Goal: Information Seeking & Learning: Understand process/instructions

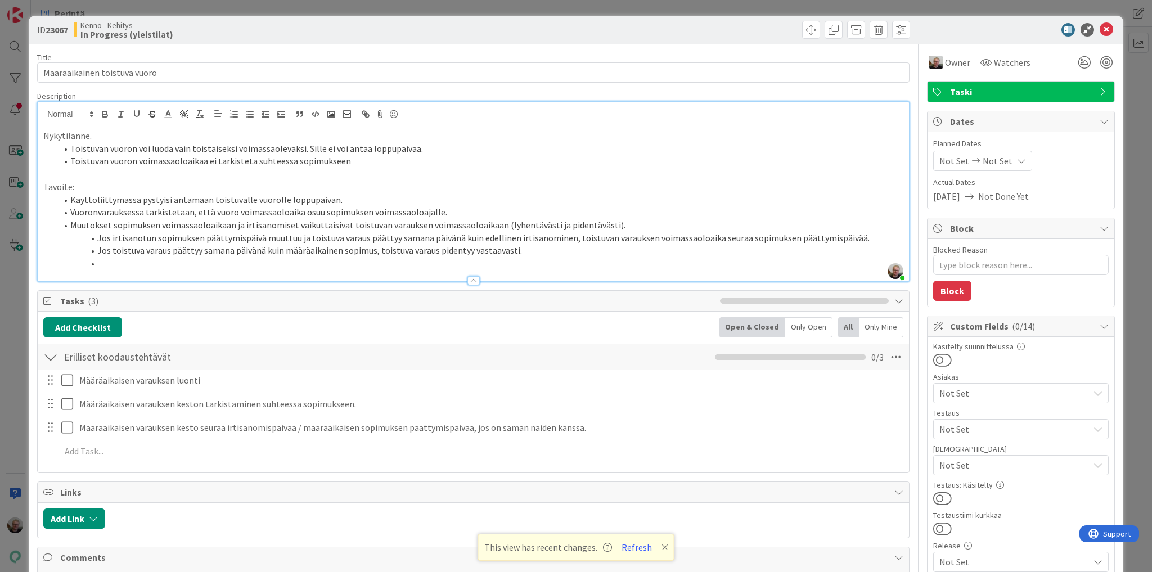
scroll to position [1935, 0]
click at [468, 211] on li "Vuoronvarauksessa tarkistetaan, että vuoro voimassaoloaika osuu sopimuksen voim…" at bounding box center [480, 212] width 847 height 13
click at [594, 219] on li "Muutokset sopimuksen voimassaoloaikaan ja irtisanomiset vaikuttaisivat toistuva…" at bounding box center [480, 225] width 847 height 13
click at [655, 246] on li "Jos toistuva varaus päättyy samana päivänä kuin määräaikainen sopimus, toistuva…" at bounding box center [480, 250] width 847 height 13
click at [301, 206] on li "Vuoronvarauksessa tarkistetaan, että vuoro voimassaoloaika osuu sopimuksen voim…" at bounding box center [480, 212] width 847 height 13
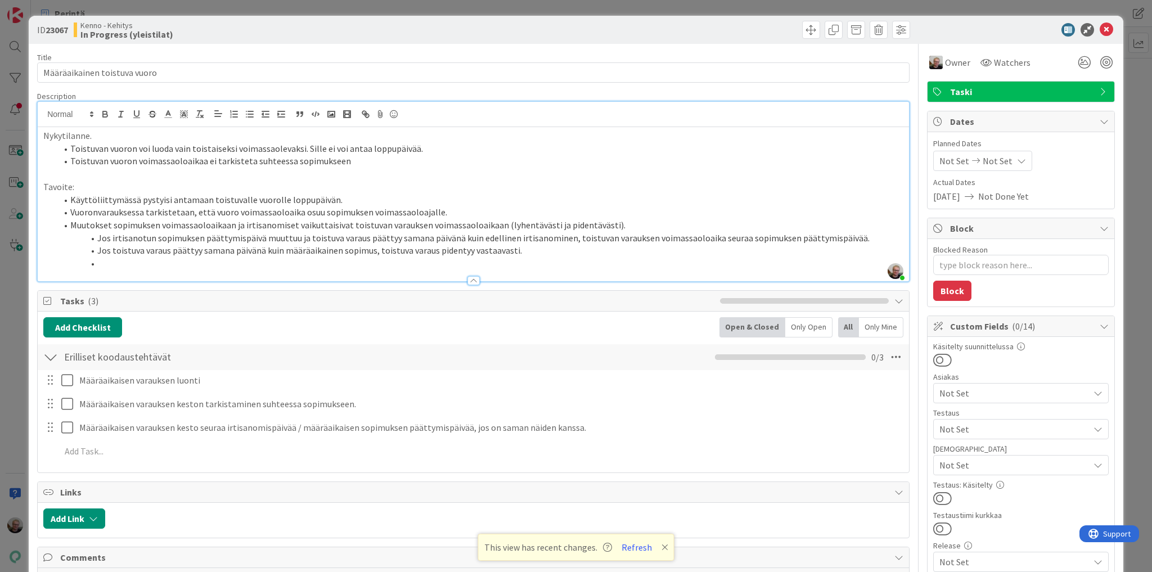
click at [486, 249] on li "Jos toistuva varaus päättyy samana päivänä kuin määräaikainen sopimus, toistuva…" at bounding box center [480, 250] width 847 height 13
click at [515, 270] on div at bounding box center [473, 275] width 871 height 12
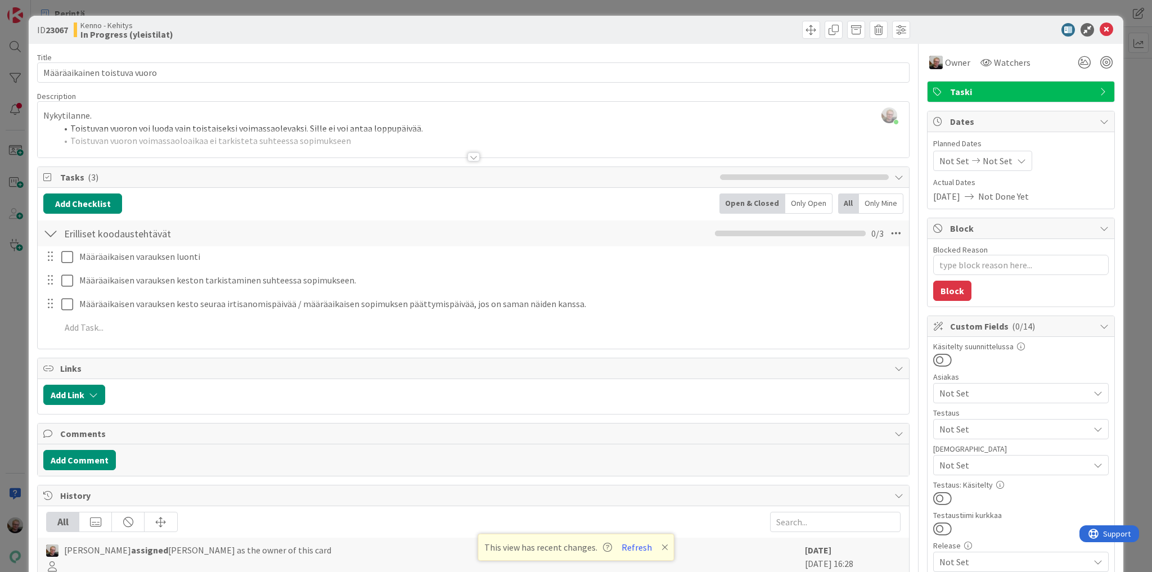
click at [411, 126] on li "Toistuvan vuoron voi luoda vain toistaiseksi voimassaolevaksi. Sille ei voi ant…" at bounding box center [480, 128] width 847 height 13
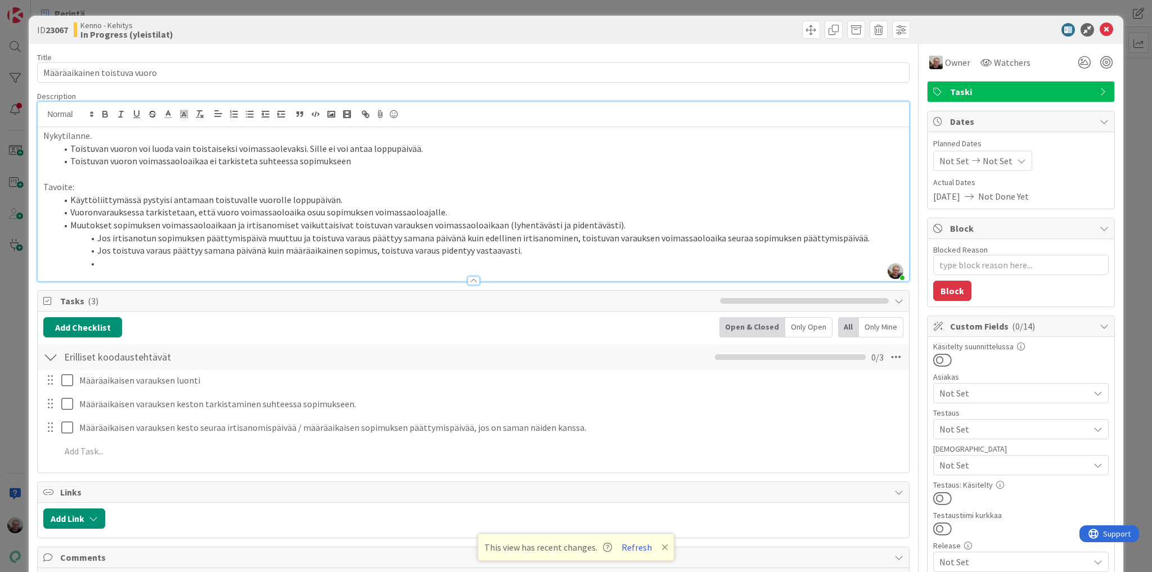
click at [368, 247] on li "Jos toistuva varaus päättyy samana päivänä kuin määräaikainen sopimus, toistuva…" at bounding box center [480, 250] width 847 height 13
click at [249, 222] on li "Muutokset sopimuksen voimassaoloaikaan ja irtisanomiset vaikuttaisivat toistuva…" at bounding box center [480, 225] width 847 height 13
click at [324, 241] on li "Jos irtisanotun sopimuksen päättymispäivä muuttuu ja toistuva varaus päättyy sa…" at bounding box center [480, 238] width 847 height 13
click at [224, 219] on li "Muutokset sopimuksen voimassaoloaikaan ja irtisanomiset vaikuttaisivat toistuva…" at bounding box center [480, 225] width 847 height 13
click at [116, 182] on p "Tavoite:" at bounding box center [473, 187] width 860 height 13
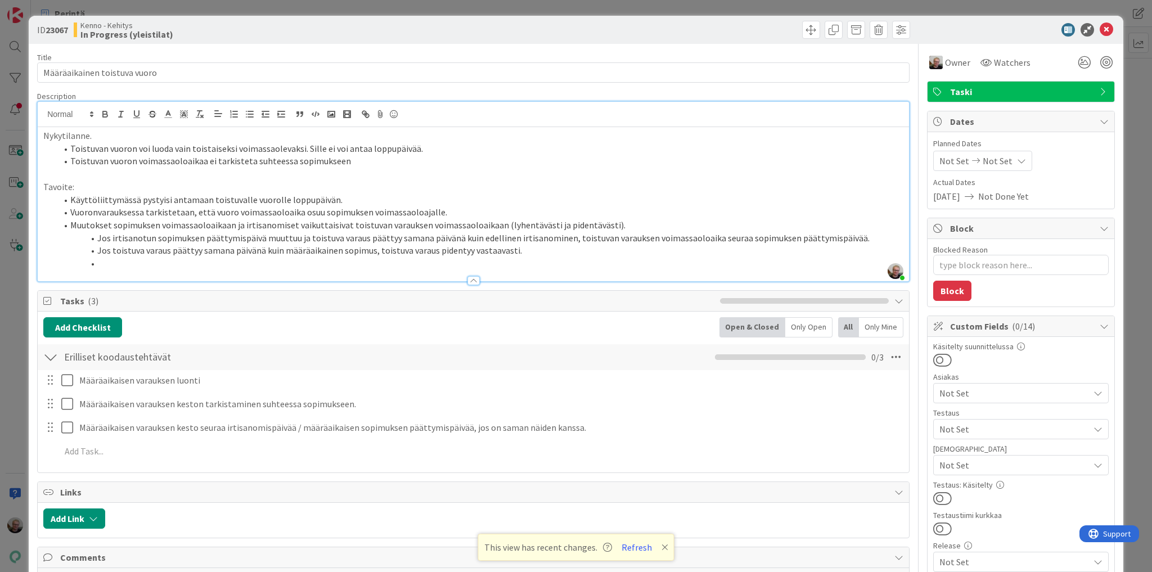
click at [182, 219] on li "Muutokset sopimuksen voimassaoloaikaan ja irtisanomiset vaikuttaisivat toistuva…" at bounding box center [480, 225] width 847 height 13
click at [327, 232] on li "Jos irtisanotun sopimuksen päättymispäivä muuttuu ja toistuva varaus päättyy sa…" at bounding box center [480, 238] width 847 height 13
click at [371, 221] on li "Muutokset sopimuksen voimassaoloaikaan ja irtisanomiset vaikuttaisivat toistuva…" at bounding box center [480, 225] width 847 height 13
click at [324, 191] on p "Tavoite:" at bounding box center [473, 187] width 860 height 13
click at [434, 217] on li "Vuoronvarauksessa tarkistetaan, että vuoro voimassaoloaika osuu sopimuksen voim…" at bounding box center [480, 212] width 847 height 13
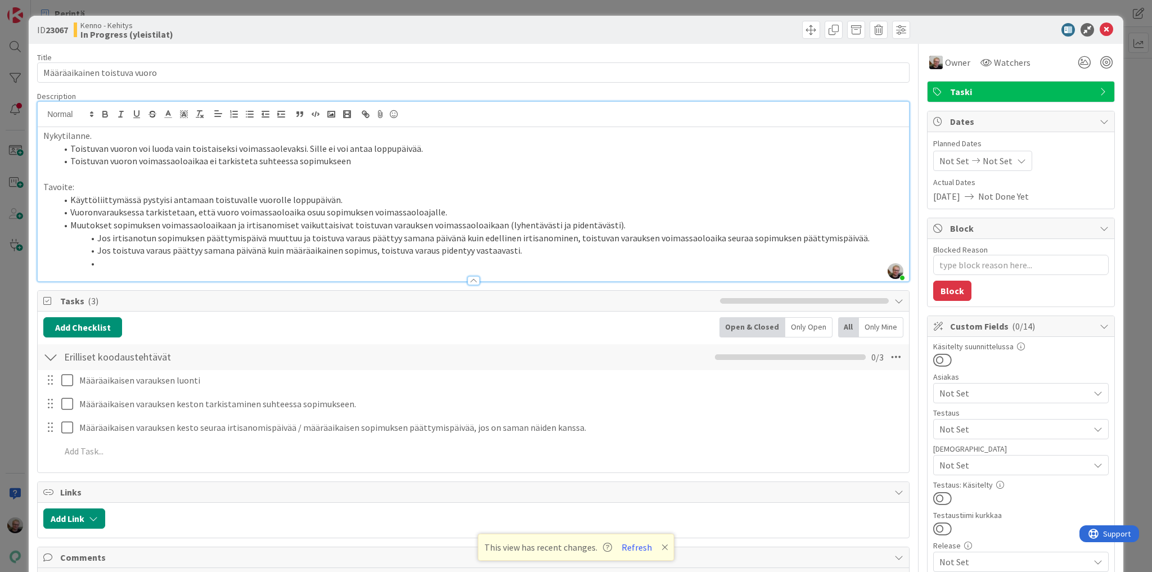
click at [354, 237] on li "Jos irtisanotun sopimuksen päättymispäivä muuttuu ja toistuva varaus päättyy sa…" at bounding box center [480, 238] width 847 height 13
click at [420, 235] on li "Jos irtisanotun sopimuksen päättymispäivä muuttuu ja toistuva varaus päättyy sa…" at bounding box center [480, 238] width 847 height 13
click at [429, 223] on li "Muutokset sopimuksen voimassaoloaikaan ja irtisanomiset vaikuttaisivat toistuva…" at bounding box center [480, 225] width 847 height 13
click at [322, 251] on li "Jos toistuva varaus päättyy samana päivänä kuin määräaikainen sopimus, toistuva…" at bounding box center [480, 250] width 847 height 13
click at [185, 209] on li "Vuoronvarauksessa tarkistetaan, että vuoro voimassaoloaika osuu sopimuksen voim…" at bounding box center [480, 212] width 847 height 13
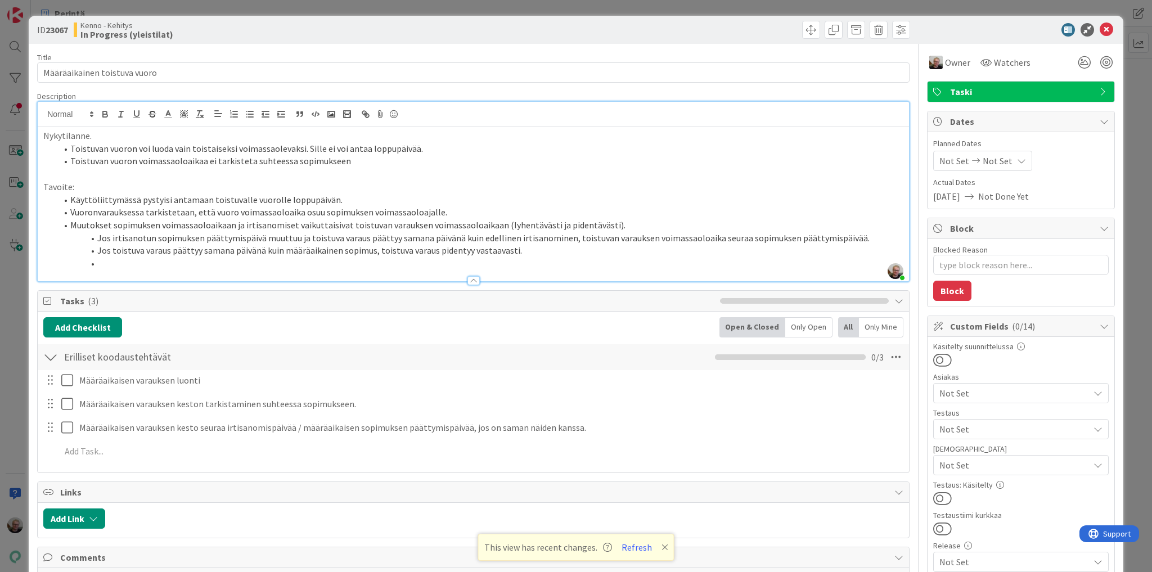
click at [513, 257] on li at bounding box center [480, 263] width 847 height 13
click at [517, 252] on li "Jos toistuva varaus päättyy samana päivänä kuin määräaikainen sopimus, toistuva…" at bounding box center [480, 250] width 847 height 13
click at [1100, 25] on icon at bounding box center [1106, 29] width 13 height 13
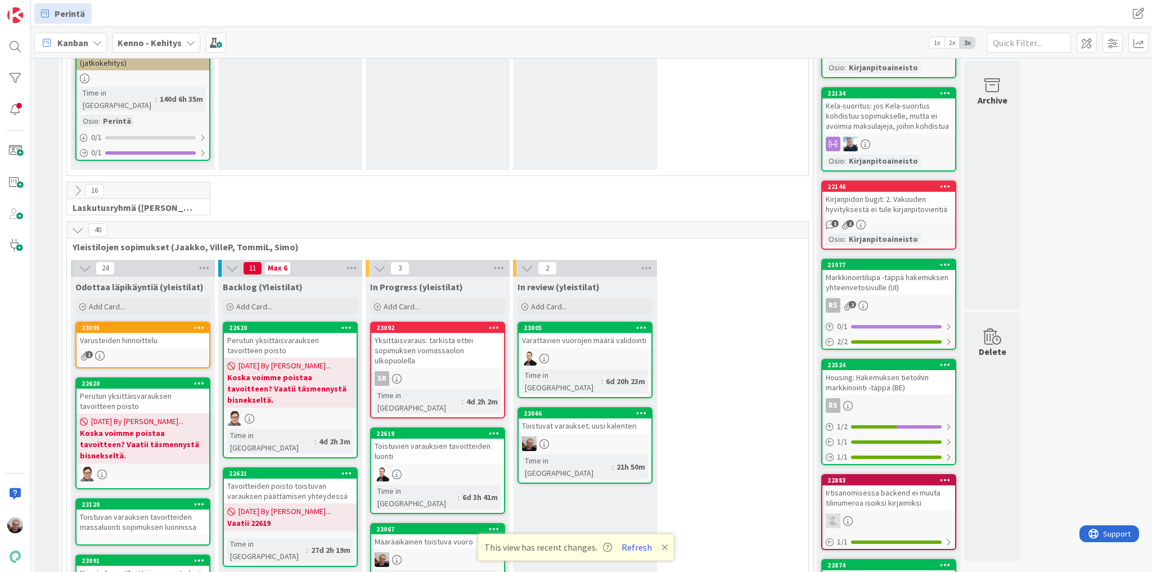
scroll to position [1800, 0]
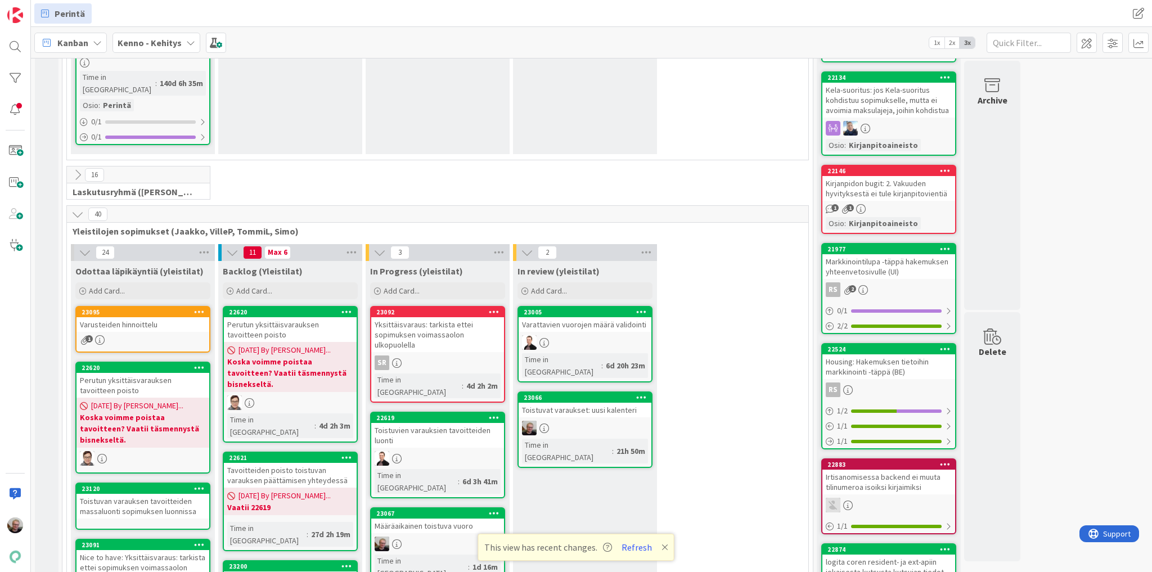
click at [314, 463] on div "Tavoitteiden poisto toistuvan varauksen päättämisen yhteydessä" at bounding box center [290, 475] width 133 height 25
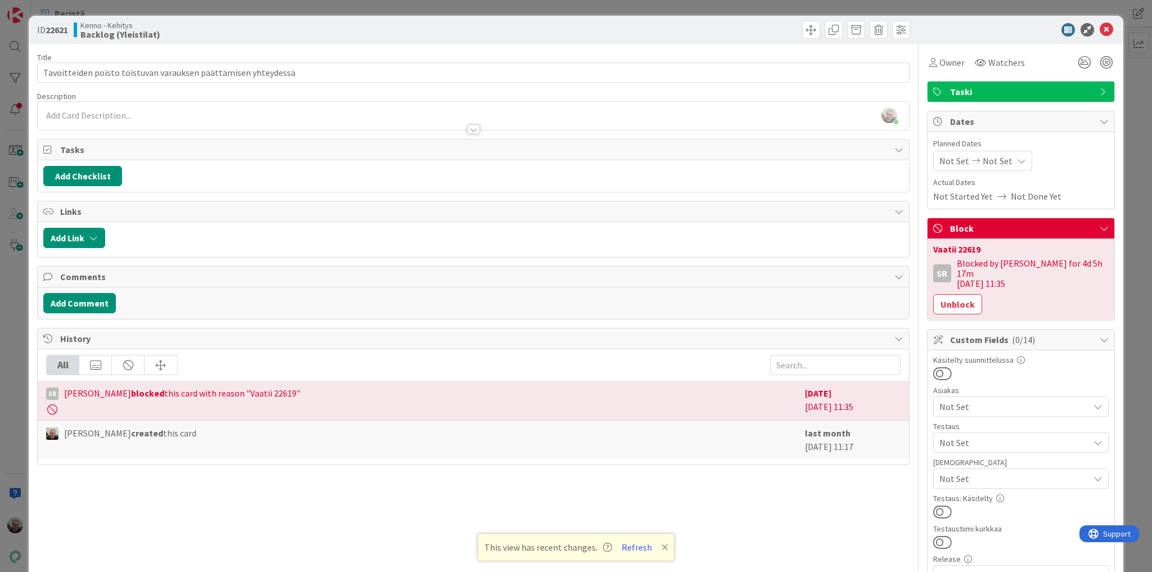
click at [360, 119] on div at bounding box center [473, 124] width 871 height 12
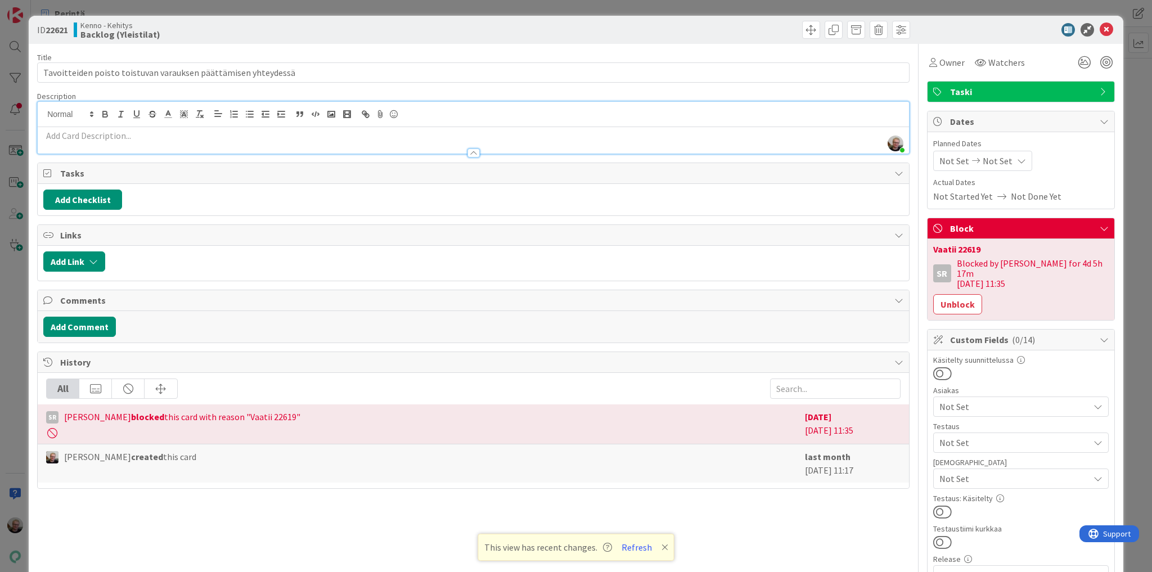
click at [355, 137] on p at bounding box center [473, 135] width 860 height 13
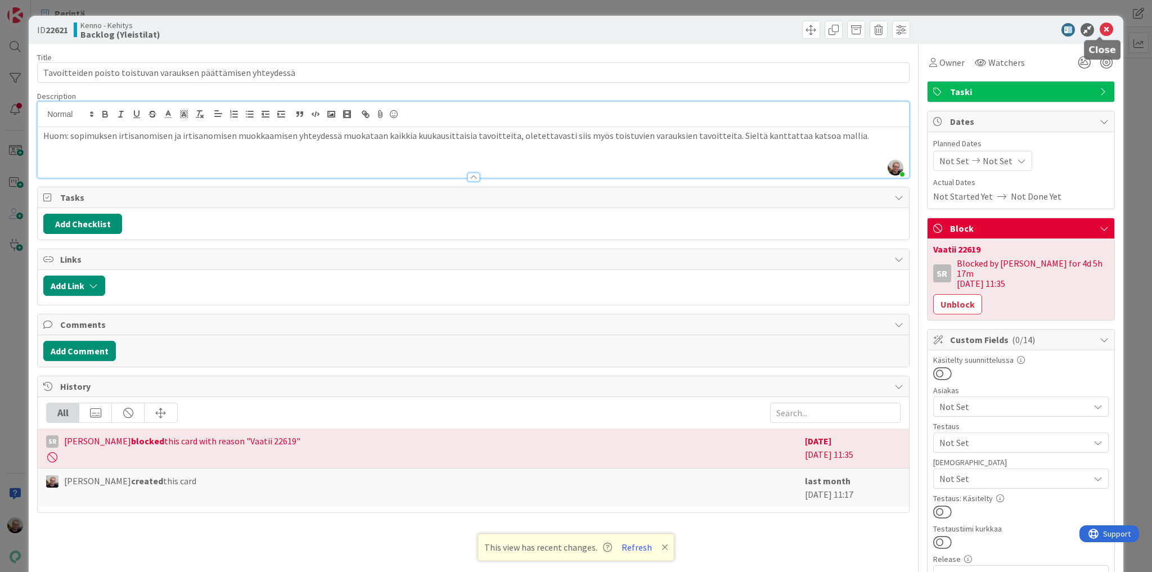
click at [1100, 29] on icon at bounding box center [1106, 29] width 13 height 13
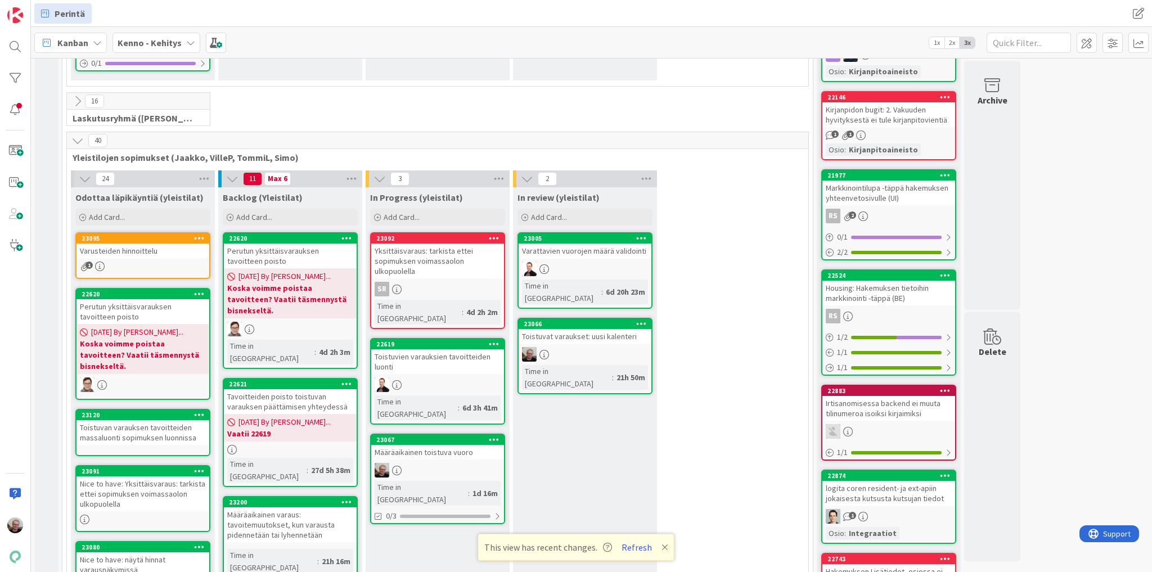
scroll to position [1890, 0]
